Goal: Find specific page/section: Find specific page/section

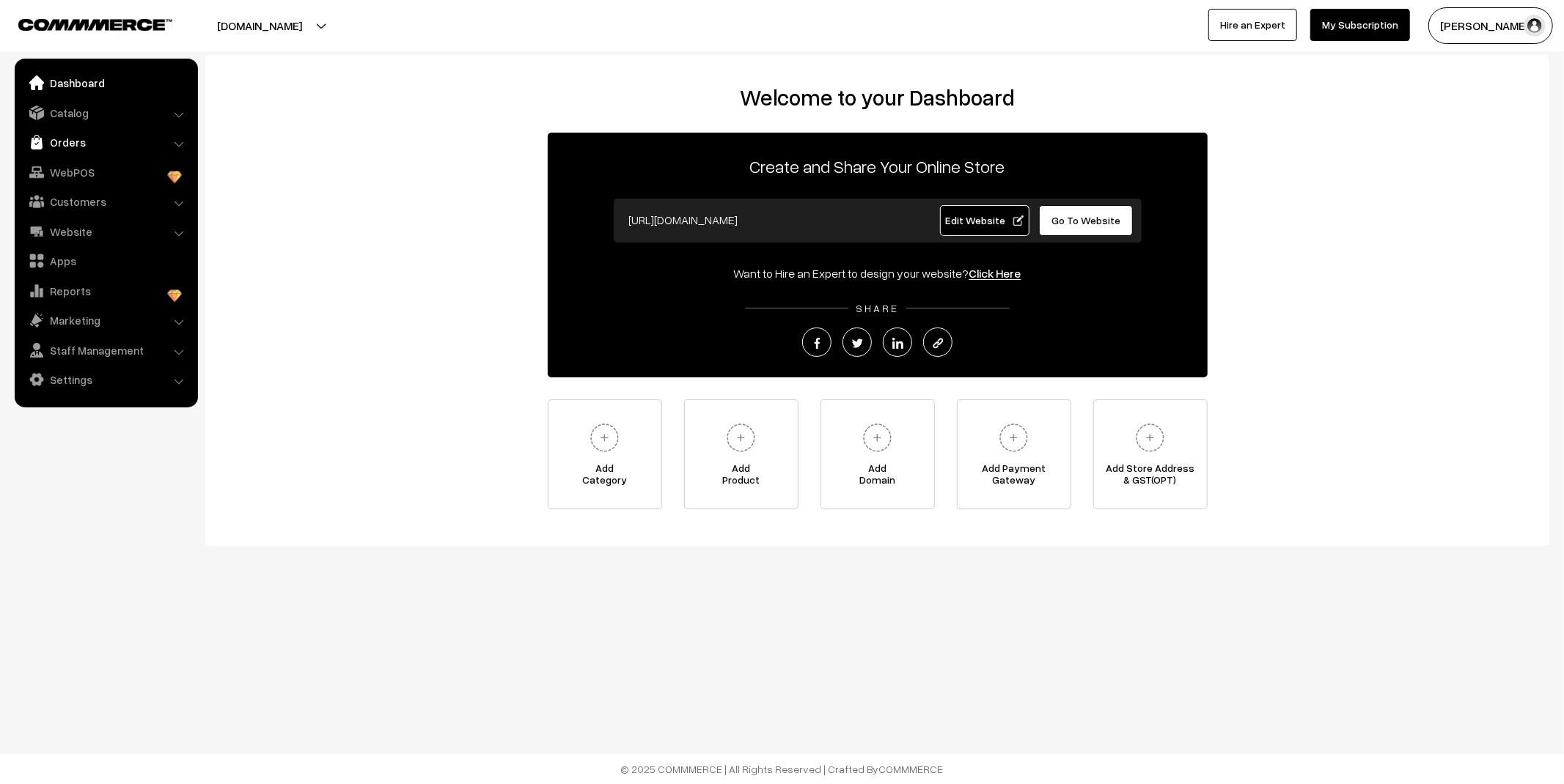
click at [133, 151] on link "Orders" at bounding box center [105, 143] width 175 height 27
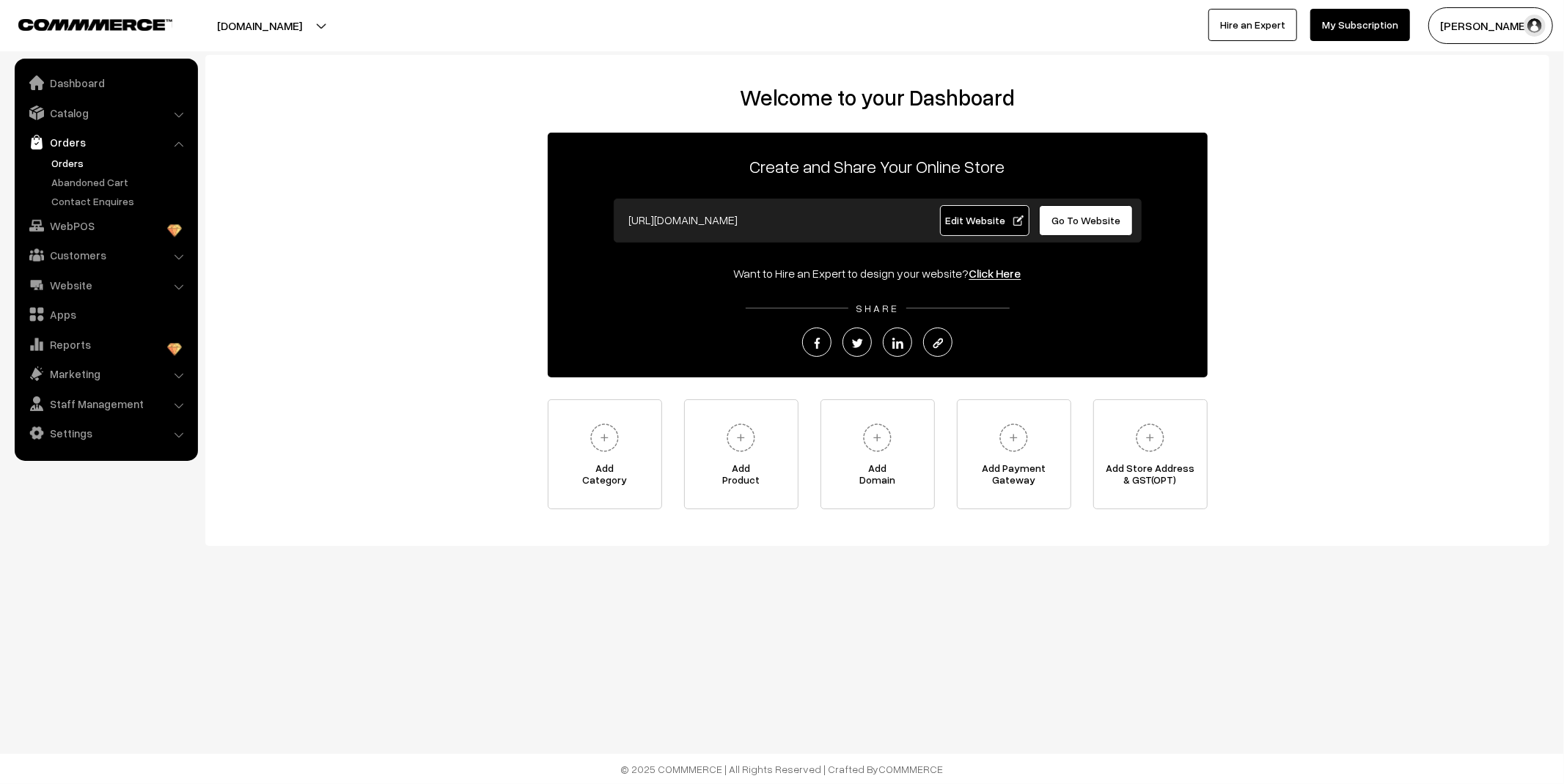
click at [48, 156] on link "Orders" at bounding box center [119, 163] width 145 height 16
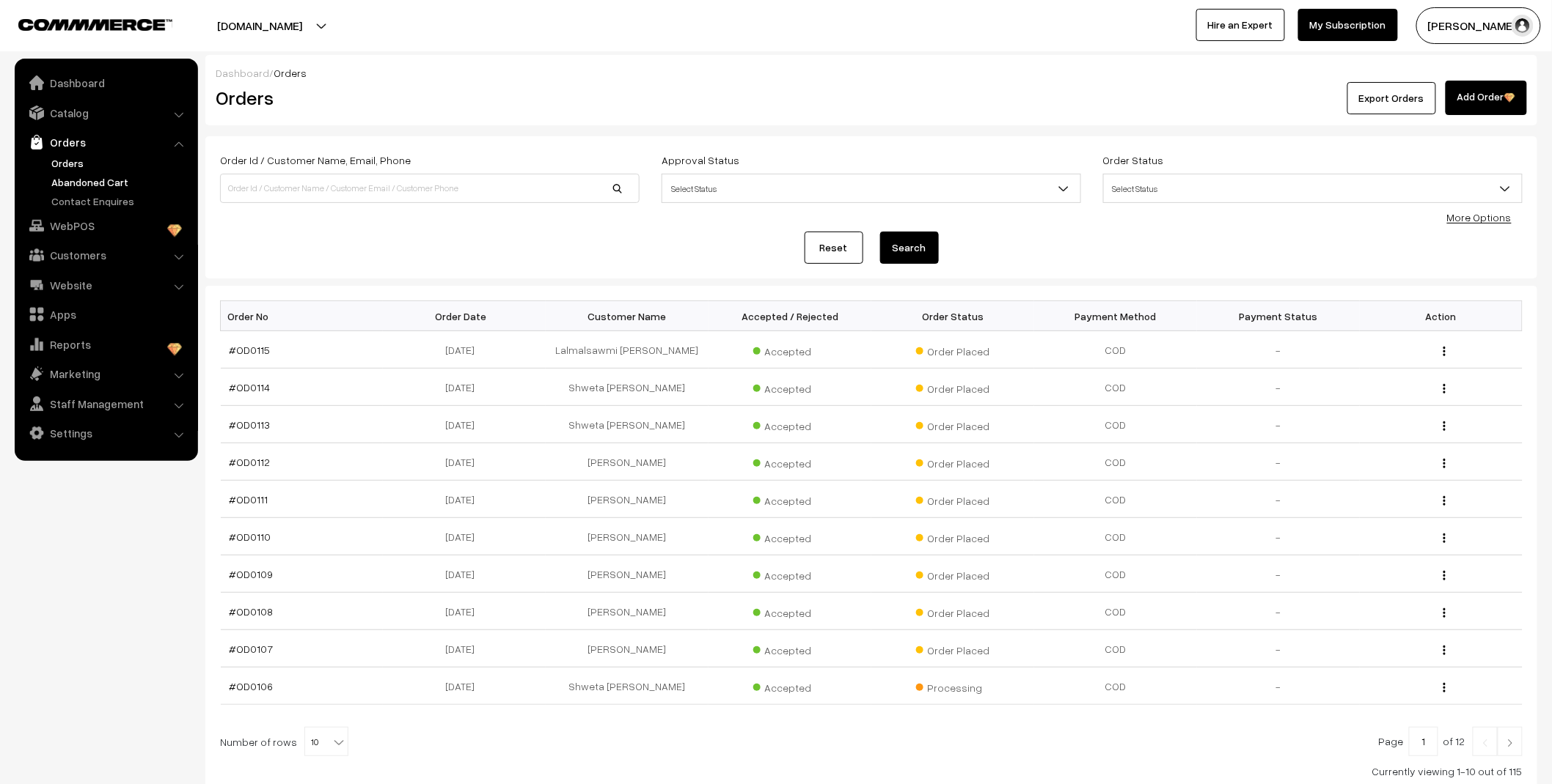
click at [75, 181] on link "Abandoned Cart" at bounding box center [119, 182] width 145 height 16
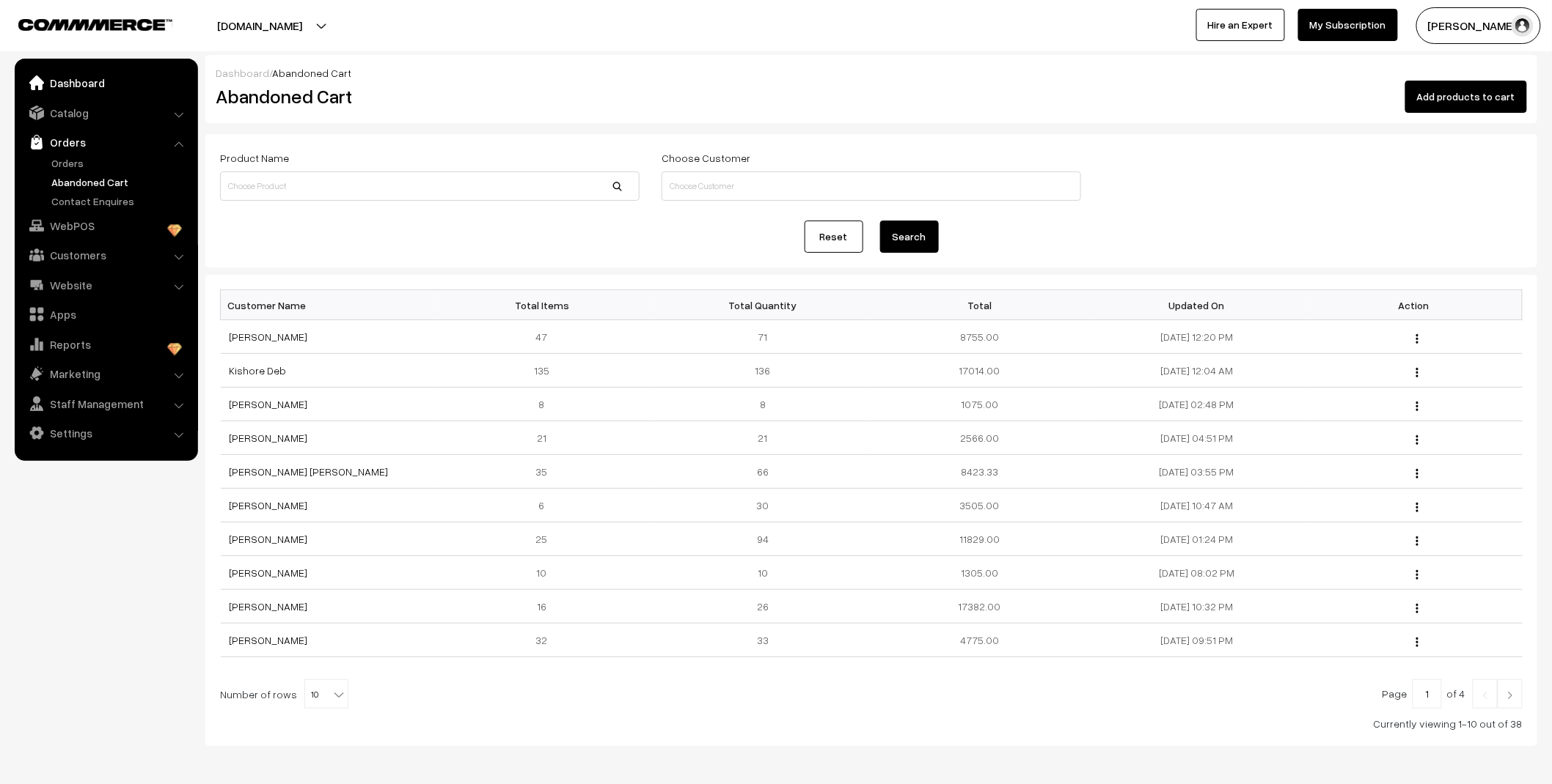
click at [85, 79] on link "Dashboard" at bounding box center [105, 83] width 175 height 27
